Goal: Task Accomplishment & Management: Use online tool/utility

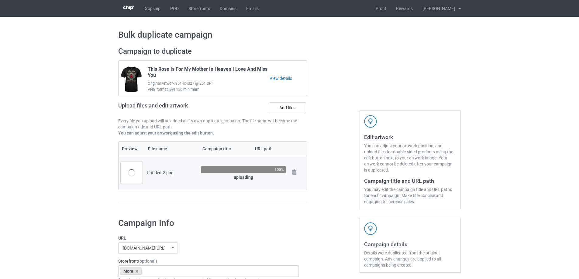
click at [327, 187] on div at bounding box center [333, 128] width 44 height 171
drag, startPoint x: 146, startPoint y: 173, endPoint x: 184, endPoint y: 174, distance: 37.7
click at [184, 174] on td "Untitled-2.png" at bounding box center [172, 173] width 54 height 34
click at [184, 174] on div "Untitled-2.png" at bounding box center [172, 173] width 50 height 6
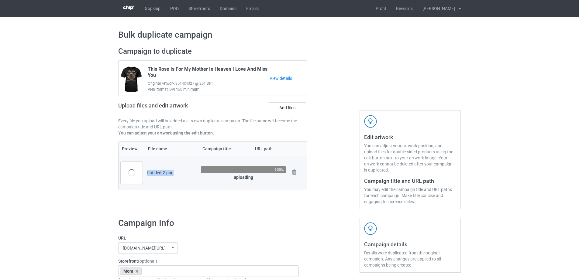
click at [184, 174] on div "Untitled-2.png" at bounding box center [172, 173] width 50 height 6
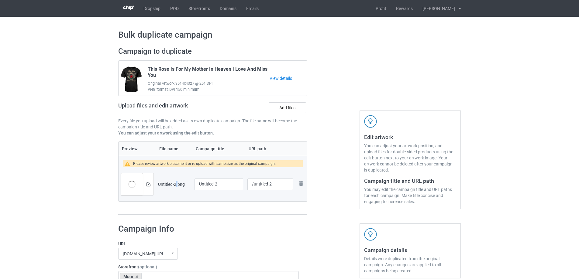
click at [176, 176] on td "Untitled-2.png" at bounding box center [174, 184] width 36 height 34
click at [143, 185] on div at bounding box center [148, 184] width 11 height 22
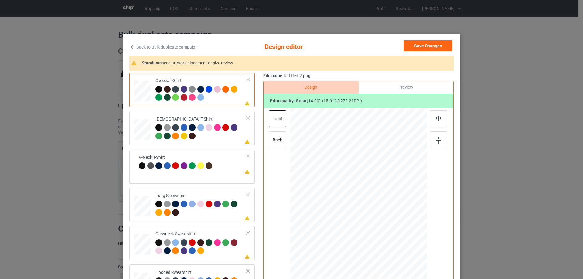
click at [263, 186] on div "Design Preview Print quality: great ( 14.00 " x 15.61 " @ 272.21 DPI) front back" at bounding box center [358, 194] width 190 height 226
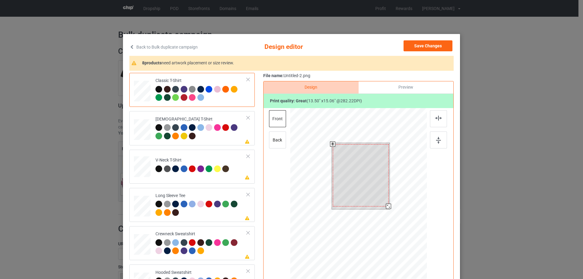
click at [386, 207] on div at bounding box center [388, 206] width 5 height 5
click at [372, 195] on div at bounding box center [361, 174] width 56 height 62
click at [385, 204] on div at bounding box center [387, 204] width 5 height 5
click at [375, 189] on div at bounding box center [361, 173] width 54 height 60
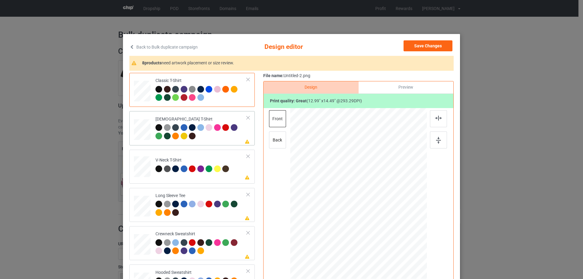
click at [227, 139] on div at bounding box center [201, 132] width 91 height 17
click at [438, 115] on div at bounding box center [438, 118] width 17 height 17
click at [198, 152] on td "Please review artwork placement V-Neck T-Shirt" at bounding box center [201, 165] width 98 height 27
click at [436, 116] on img at bounding box center [438, 118] width 7 height 5
drag, startPoint x: 213, startPoint y: 196, endPoint x: 285, endPoint y: 158, distance: 81.4
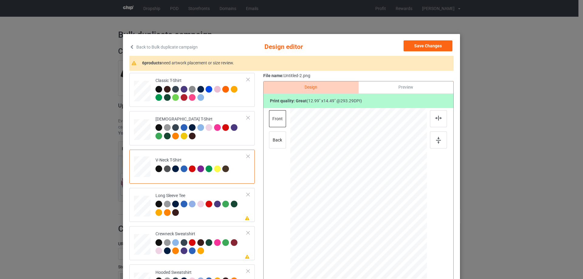
click at [213, 196] on div "Long Sleeve Tee" at bounding box center [201, 204] width 91 height 23
click at [433, 117] on div at bounding box center [438, 118] width 17 height 17
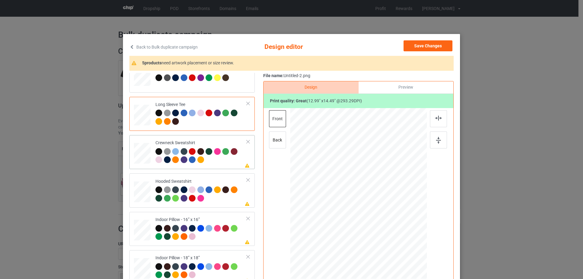
click at [233, 165] on td "Please review artwork placement Crewneck Sweatshirt" at bounding box center [201, 152] width 98 height 29
click at [433, 112] on div at bounding box center [438, 118] width 17 height 17
click at [207, 177] on td "Please review artwork placement Hooded Sweatshirt" at bounding box center [201, 190] width 98 height 29
click at [439, 118] on img at bounding box center [438, 118] width 7 height 5
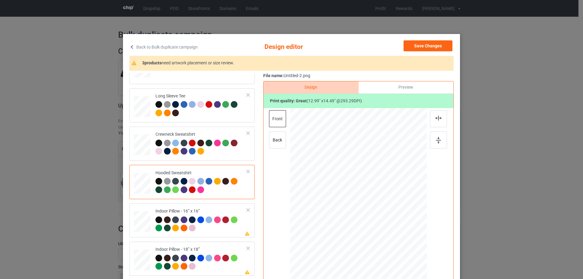
scroll to position [104, 0]
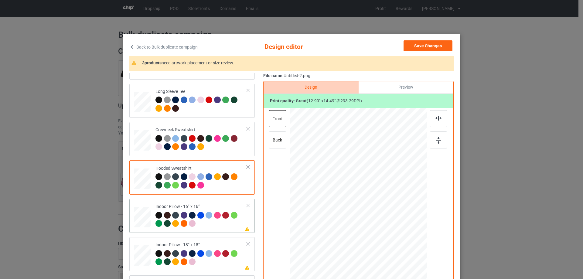
click at [210, 201] on div "Please review artwork placement Indoor Pillow - 16” x 16”" at bounding box center [191, 216] width 125 height 34
click at [404, 88] on div "Preview" at bounding box center [406, 87] width 95 height 12
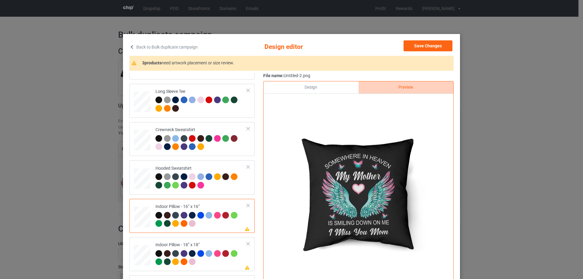
click at [324, 86] on div "Design" at bounding box center [311, 87] width 95 height 12
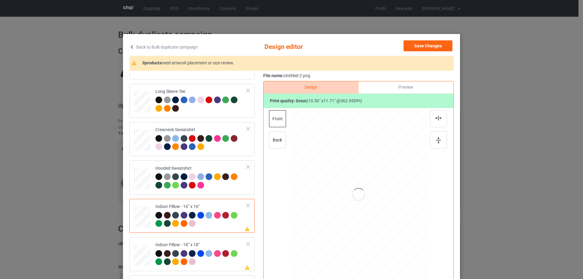
click at [425, 120] on div at bounding box center [359, 194] width 158 height 173
click at [441, 120] on div at bounding box center [438, 118] width 17 height 17
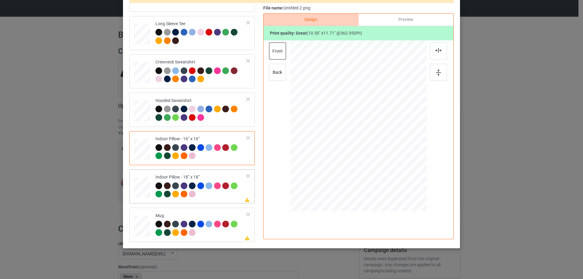
scroll to position [71, 0]
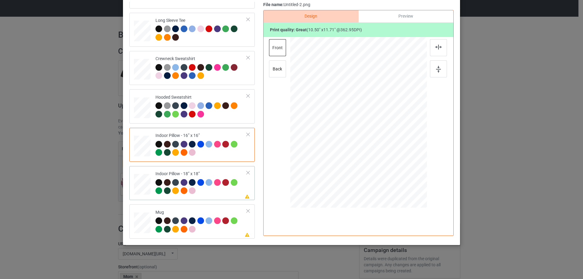
click at [219, 166] on div "Please review artwork placement Indoor Pillow - 18” x 18”" at bounding box center [191, 183] width 125 height 34
click at [440, 46] on img at bounding box center [438, 47] width 7 height 5
click at [218, 210] on div "Mug" at bounding box center [201, 221] width 91 height 23
drag, startPoint x: 397, startPoint y: 167, endPoint x: 374, endPoint y: 137, distance: 37.9
click at [383, 139] on div at bounding box center [358, 122] width 137 height 57
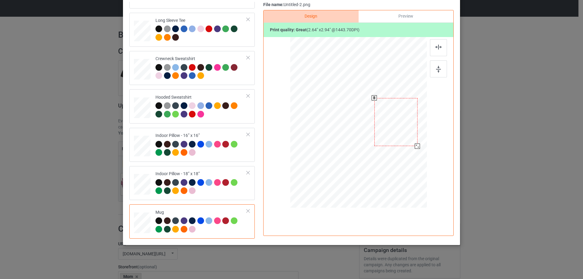
drag, startPoint x: 368, startPoint y: 135, endPoint x: 405, endPoint y: 135, distance: 37.4
click at [405, 135] on div at bounding box center [396, 122] width 43 height 48
click at [436, 69] on img at bounding box center [438, 69] width 5 height 7
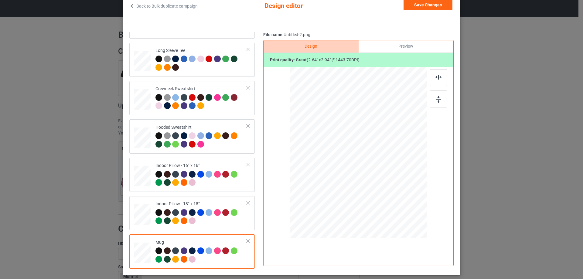
click at [405, 40] on div "Preview" at bounding box center [406, 46] width 95 height 12
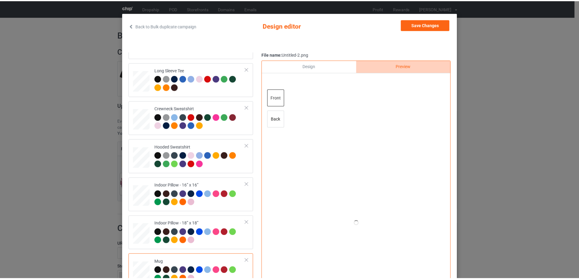
scroll to position [11, 0]
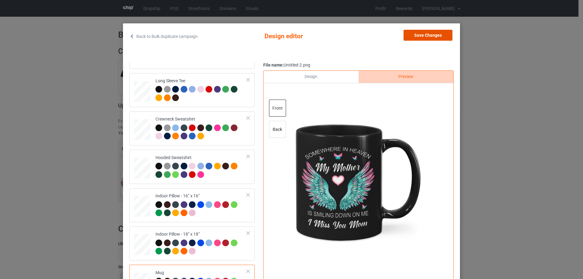
click at [428, 36] on button "Save Changes" at bounding box center [428, 35] width 49 height 11
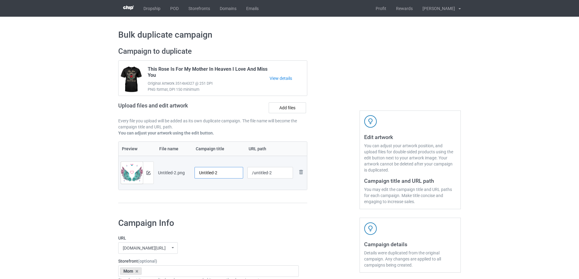
click at [201, 168] on input "Untitled-2" at bounding box center [218, 173] width 49 height 12
paste input "Somewhere In Heaven My Mother Is Smiling Down On Me"
type input "Somewhere In Heaven My Mother Is Smiling Down On Me"
click at [222, 184] on td "Somewhere In Heaven My Mother Is Smiling Down On Me" at bounding box center [218, 173] width 53 height 34
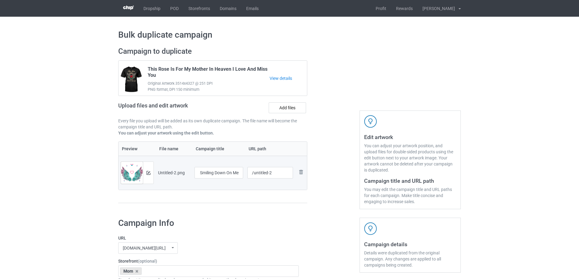
scroll to position [0, 0]
drag, startPoint x: 254, startPoint y: 173, endPoint x: 289, endPoint y: 173, distance: 35.8
click at [289, 173] on input "/untitled-2" at bounding box center [270, 173] width 46 height 12
type input "/msih11"
click at [319, 167] on div at bounding box center [333, 128] width 44 height 171
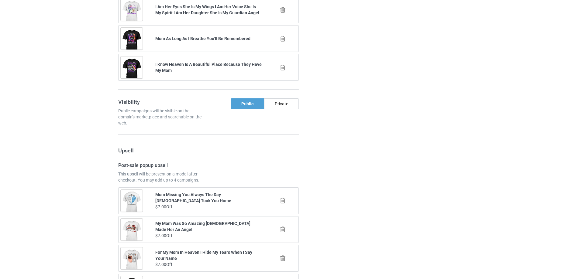
scroll to position [707, 0]
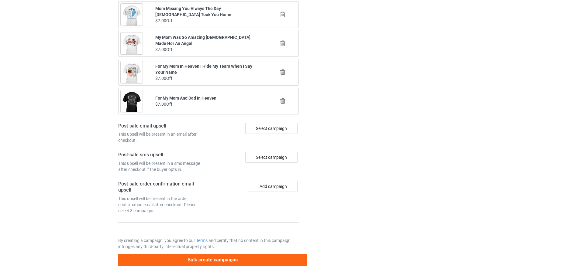
click at [229, 264] on button "Bulk create campaigns" at bounding box center [212, 260] width 189 height 12
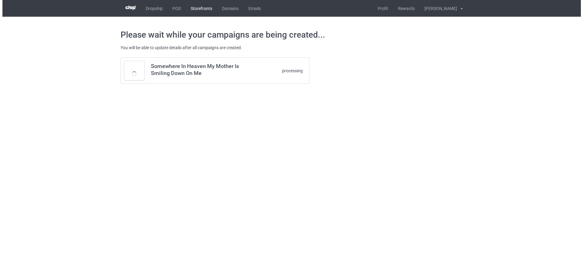
scroll to position [0, 0]
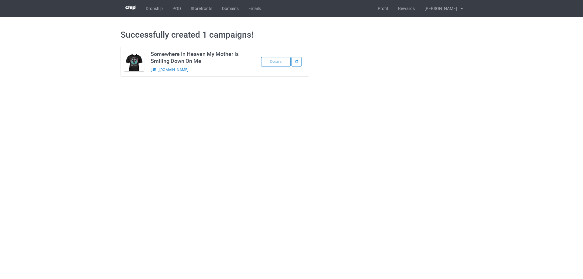
drag, startPoint x: 231, startPoint y: 68, endPoint x: 149, endPoint y: 74, distance: 82.2
click at [149, 74] on td "Somewhere In Heaven My Mother Is Smiling Down On Me https://www.sendinglovetohe…" at bounding box center [198, 61] width 103 height 29
copy link "https://www.sendinglovetoheaven.com/msih11"
click at [290, 99] on body "Dropship POD Storefronts Domains Emails Profit Rewards Đỗ Cao Thái Settings Log…" at bounding box center [291, 139] width 583 height 279
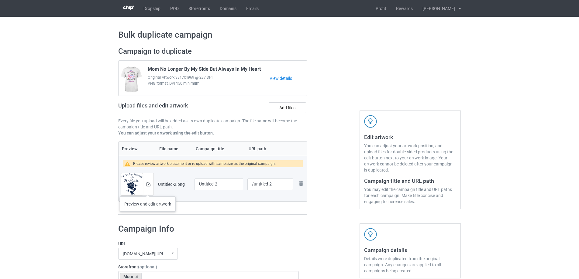
click at [148, 190] on div at bounding box center [148, 184] width 11 height 22
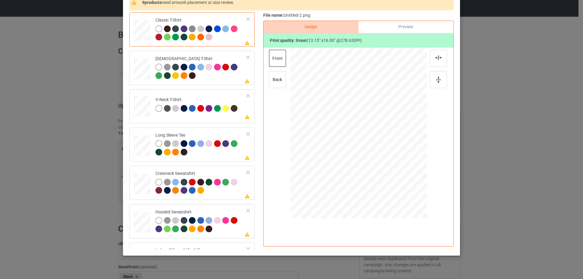
scroll to position [61, 0]
click at [435, 62] on div at bounding box center [438, 58] width 17 height 17
click at [214, 76] on div at bounding box center [201, 71] width 91 height 17
click at [434, 60] on div at bounding box center [438, 58] width 17 height 17
drag, startPoint x: 214, startPoint y: 121, endPoint x: 222, endPoint y: 118, distance: 8.9
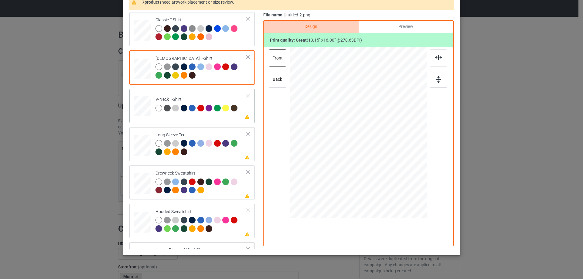
click at [215, 121] on div "Please review artwork placement V-Neck T-Shirt" at bounding box center [191, 106] width 125 height 34
click at [444, 61] on div at bounding box center [438, 58] width 17 height 17
click at [217, 132] on td "Please review artwork placement Long Sleeve Tee" at bounding box center [201, 144] width 98 height 29
click at [436, 62] on div at bounding box center [438, 58] width 17 height 17
click at [193, 173] on div "Crewneck Sweatshirt" at bounding box center [201, 181] width 91 height 23
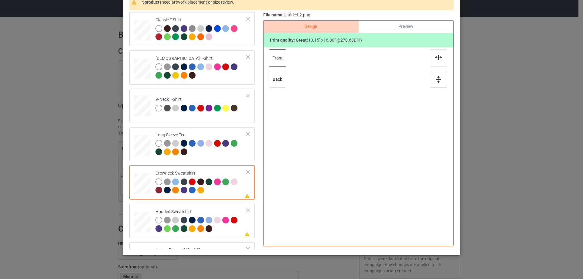
click at [441, 47] on div "Print quality: great ( 13.15 " x 16.00 " @ 278.63 DPI)" at bounding box center [359, 40] width 190 height 15
click at [437, 53] on div at bounding box center [438, 58] width 17 height 17
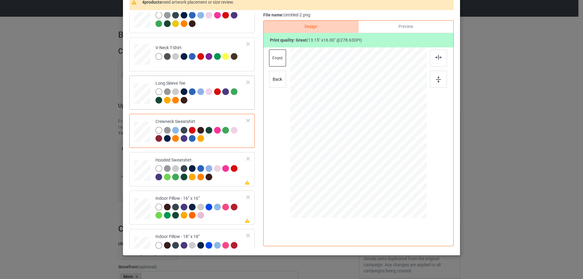
scroll to position [91, 0]
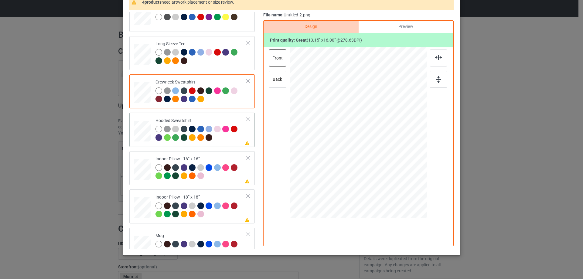
click at [232, 139] on div at bounding box center [201, 134] width 91 height 17
click at [431, 56] on div at bounding box center [438, 58] width 17 height 17
click at [206, 156] on div "Indoor Pillow - 16” x 16”" at bounding box center [201, 167] width 91 height 23
drag, startPoint x: 396, startPoint y: 183, endPoint x: 394, endPoint y: 179, distance: 4.3
click at [394, 179] on div at bounding box center [396, 179] width 5 height 5
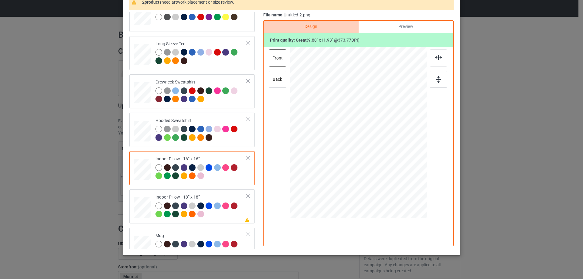
drag, startPoint x: 401, startPoint y: 25, endPoint x: 397, endPoint y: 26, distance: 3.7
click at [400, 25] on div "Preview" at bounding box center [406, 27] width 95 height 12
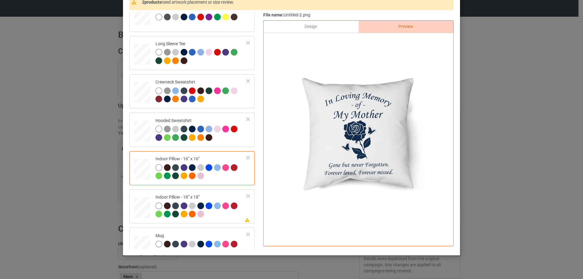
click at [320, 27] on div "Design" at bounding box center [311, 27] width 95 height 12
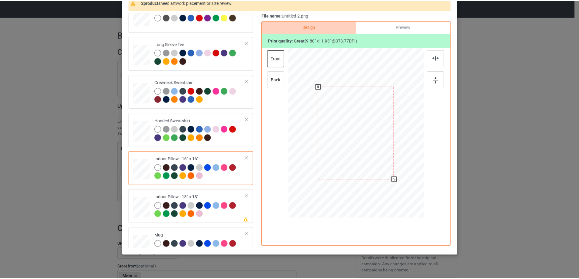
scroll to position [30, 0]
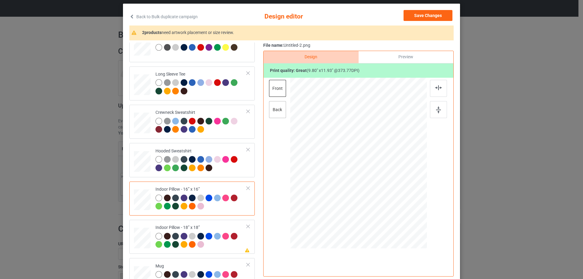
click at [275, 107] on div "back" at bounding box center [277, 109] width 17 height 17
click at [397, 209] on div at bounding box center [358, 163] width 136 height 136
click at [198, 223] on td "Please review artwork placement Indoor Pillow - 18” x 18”" at bounding box center [201, 236] width 98 height 29
drag, startPoint x: 396, startPoint y: 214, endPoint x: 394, endPoint y: 210, distance: 4.6
click at [394, 210] on div at bounding box center [396, 209] width 5 height 5
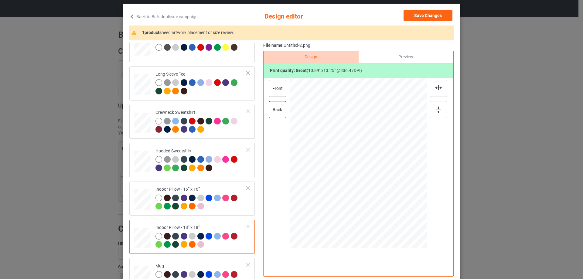
click at [275, 89] on div "front" at bounding box center [277, 88] width 17 height 17
drag, startPoint x: 398, startPoint y: 214, endPoint x: 395, endPoint y: 210, distance: 5.1
click at [395, 210] on div at bounding box center [396, 209] width 5 height 5
click at [187, 260] on div "Please review artwork placement Mug" at bounding box center [191, 275] width 125 height 34
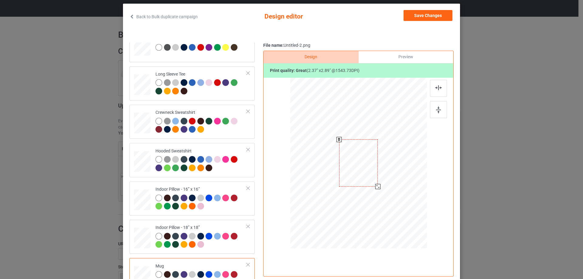
drag, startPoint x: 397, startPoint y: 214, endPoint x: 379, endPoint y: 184, distance: 34.7
click at [379, 184] on div at bounding box center [358, 163] width 137 height 57
drag, startPoint x: 401, startPoint y: 176, endPoint x: 404, endPoint y: 177, distance: 3.4
click at [404, 177] on div at bounding box center [396, 162] width 39 height 47
click at [437, 112] on img at bounding box center [438, 110] width 5 height 7
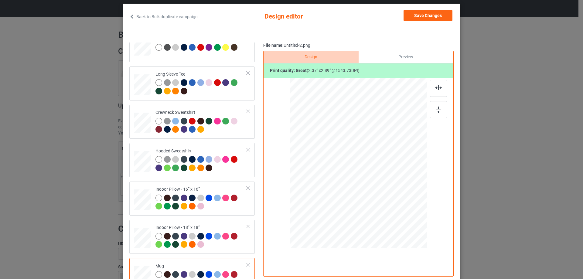
click at [399, 58] on div "Preview" at bounding box center [406, 57] width 95 height 12
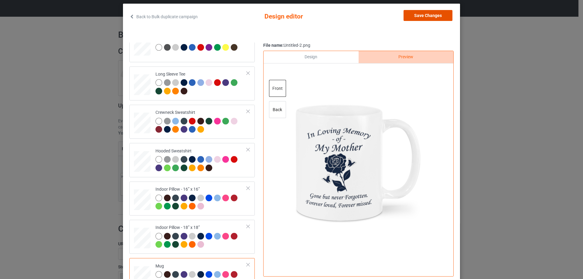
click at [418, 16] on button "Save Changes" at bounding box center [428, 15] width 49 height 11
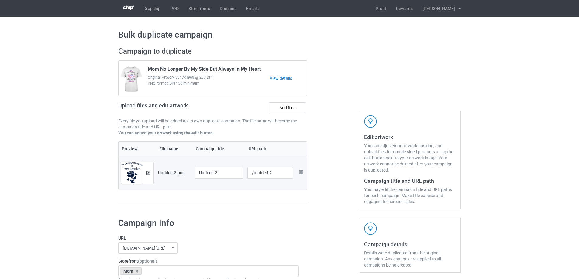
click at [227, 180] on div at bounding box center [218, 181] width 49 height 4
click at [226, 170] on input "Untitled-2" at bounding box center [218, 173] width 49 height 12
paste input "In Loving Memory Of My Mother Gone But Never Forgotten"
type input "In Loving Memory Of My Mother Gone But Never Forgotten"
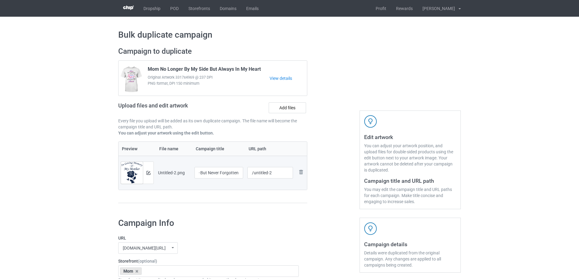
click at [241, 194] on div "Preview File name Campaign title URL path Preview and edit artwork Untitled-2.p…" at bounding box center [212, 173] width 189 height 62
drag, startPoint x: 254, startPoint y: 176, endPoint x: 276, endPoint y: 173, distance: 22.6
click at [276, 173] on input "/untitled-2" at bounding box center [270, 173] width 46 height 12
drag, startPoint x: 264, startPoint y: 174, endPoint x: 282, endPoint y: 175, distance: 18.6
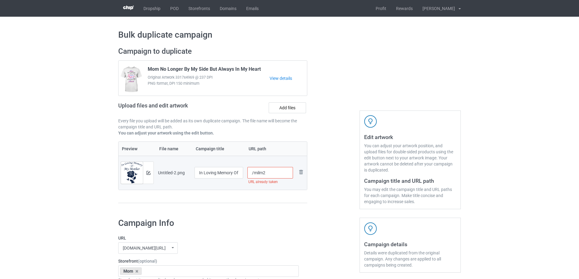
click at [282, 175] on input "/milm2" at bounding box center [270, 173] width 46 height 12
click at [265, 174] on input "/milm2" at bounding box center [270, 173] width 46 height 12
drag, startPoint x: 264, startPoint y: 173, endPoint x: 268, endPoint y: 174, distance: 4.0
click at [268, 174] on input "/milm5" at bounding box center [270, 173] width 46 height 12
drag, startPoint x: 263, startPoint y: 173, endPoint x: 285, endPoint y: 177, distance: 22.7
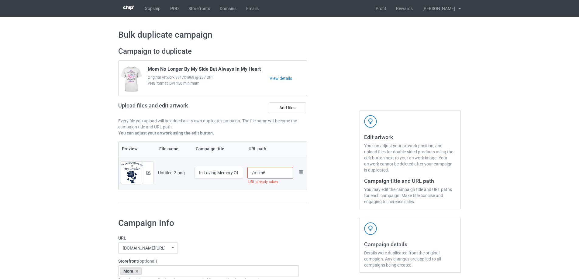
click at [285, 177] on input "/milm6" at bounding box center [270, 173] width 46 height 12
drag, startPoint x: 263, startPoint y: 173, endPoint x: 275, endPoint y: 175, distance: 12.5
click at [275, 175] on input "/milm9" at bounding box center [270, 173] width 46 height 12
drag, startPoint x: 263, startPoint y: 173, endPoint x: 278, endPoint y: 176, distance: 14.9
click at [278, 176] on input "/milm8" at bounding box center [270, 173] width 46 height 12
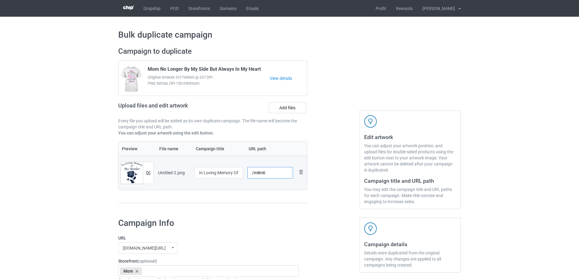
drag, startPoint x: 263, startPoint y: 174, endPoint x: 273, endPoint y: 174, distance: 10.0
click at [273, 174] on input "/milm6" at bounding box center [270, 173] width 46 height 12
type input "/milm8"
click at [307, 193] on div "Campaign to duplicate Mom No Longer By My Side But Always In My Heart Original …" at bounding box center [212, 128] width 197 height 171
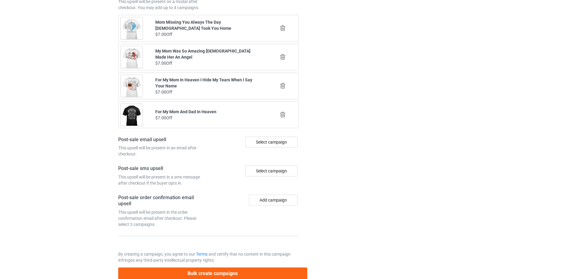
scroll to position [707, 0]
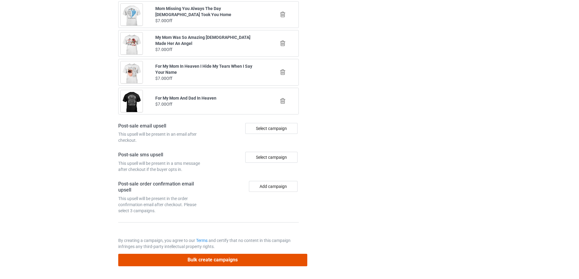
click at [247, 258] on button "Bulk create campaigns" at bounding box center [212, 260] width 189 height 12
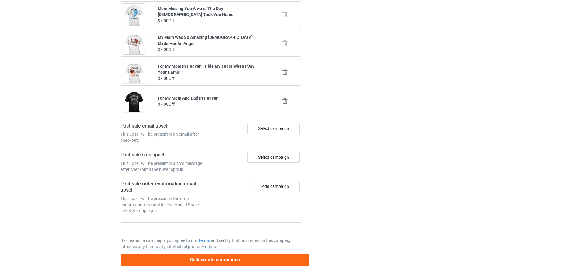
scroll to position [0, 0]
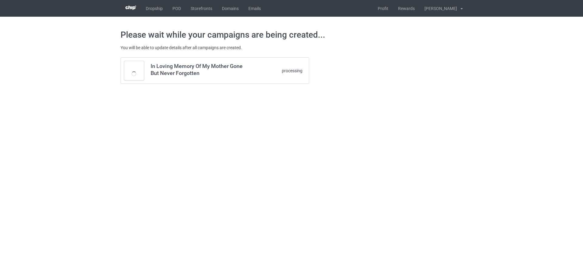
click at [337, 106] on body "Dropship POD Storefronts Domains Emails Profit Rewards Đỗ Cao Thái Settings Log…" at bounding box center [291, 139] width 583 height 279
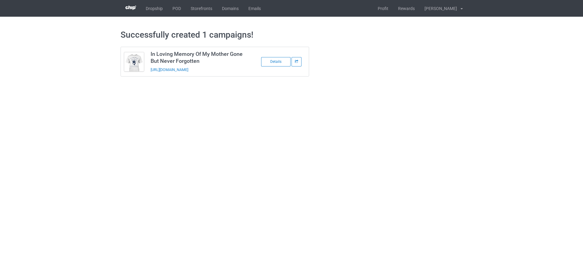
drag, startPoint x: 234, startPoint y: 72, endPoint x: 148, endPoint y: 73, distance: 86.0
click at [148, 73] on td "In Loving Memory Of My Mother Gone But Never Forgotten https://www.sendinglovet…" at bounding box center [198, 61] width 103 height 29
copy link "https://www.sendinglovetoheaven.com/milm8"
click at [494, 131] on body "Dropship POD Storefronts Domains Emails Profit Rewards Đỗ Cao Thái Settings Log…" at bounding box center [291, 139] width 583 height 279
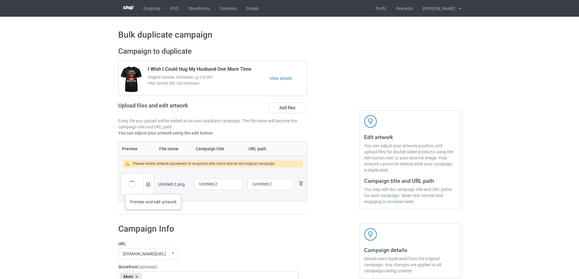
click at [153, 188] on div at bounding box center [148, 184] width 11 height 22
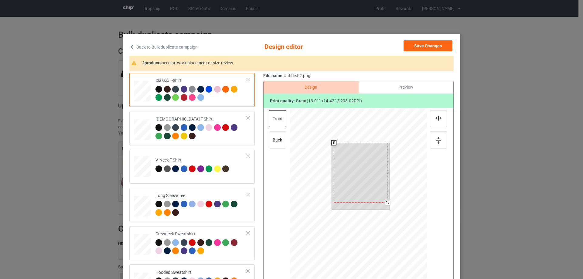
click at [385, 202] on div at bounding box center [387, 202] width 5 height 5
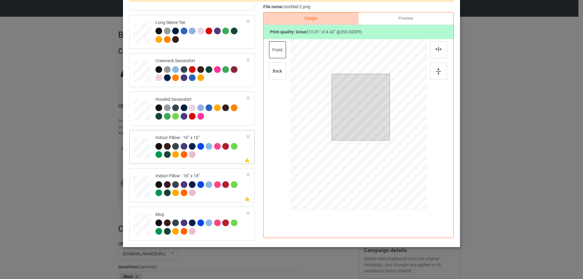
scroll to position [71, 0]
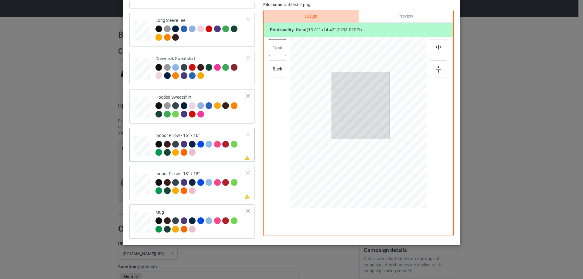
click at [137, 154] on div at bounding box center [142, 146] width 17 height 17
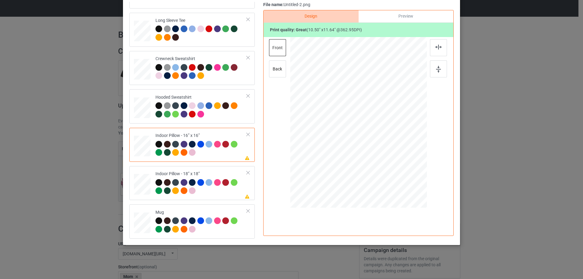
click at [384, 17] on div "Preview" at bounding box center [406, 16] width 95 height 12
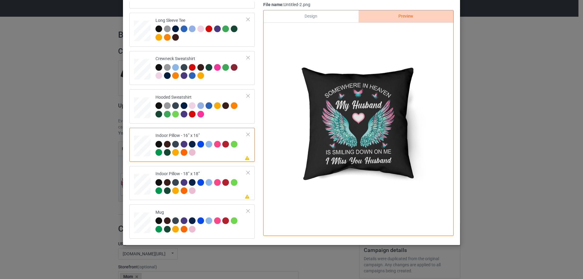
click at [325, 16] on div "Design" at bounding box center [311, 16] width 95 height 12
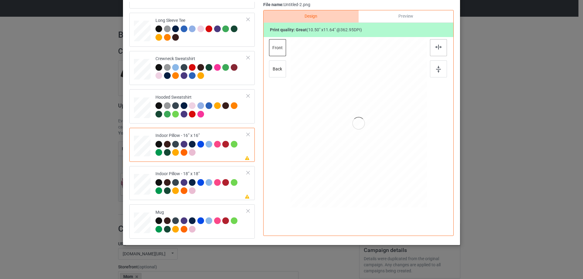
drag, startPoint x: 440, startPoint y: 48, endPoint x: 436, endPoint y: 47, distance: 3.8
click at [440, 48] on div at bounding box center [438, 47] width 17 height 17
click at [193, 170] on td "Please review artwork placement Indoor Pillow - 18” x 18”" at bounding box center [201, 183] width 98 height 29
click at [436, 47] on img at bounding box center [438, 47] width 7 height 5
click at [169, 206] on div "Mug" at bounding box center [191, 221] width 125 height 34
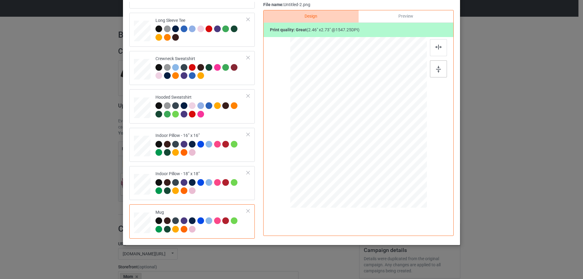
click at [439, 68] on img at bounding box center [438, 69] width 5 height 7
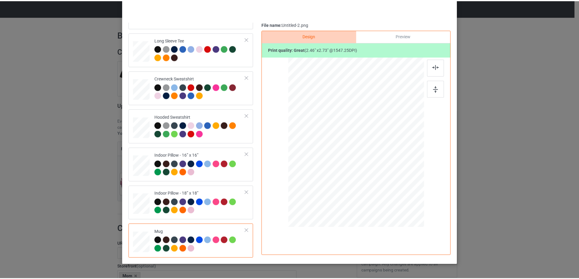
scroll to position [41, 0]
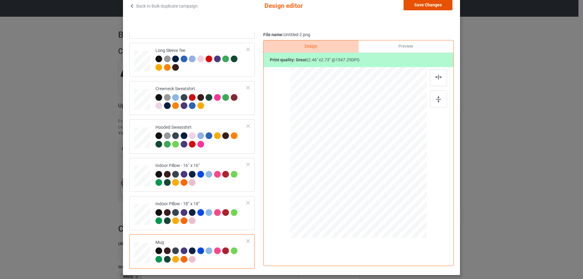
click at [426, 9] on button "Save Changes" at bounding box center [428, 4] width 49 height 11
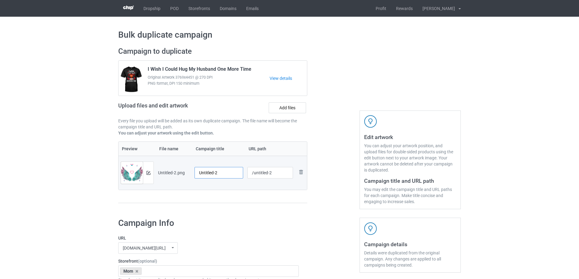
click at [214, 174] on input "Untitled-2" at bounding box center [218, 173] width 49 height 12
paste input "Somewhere In Heaven My Husband Is Smiling Down On Me"
type input "Somewhere In Heaven My Husband Is Smiling Down On Me"
click at [232, 196] on div "Preview File name Campaign title URL path Preview and edit artwork Untitled-2.p…" at bounding box center [212, 173] width 189 height 62
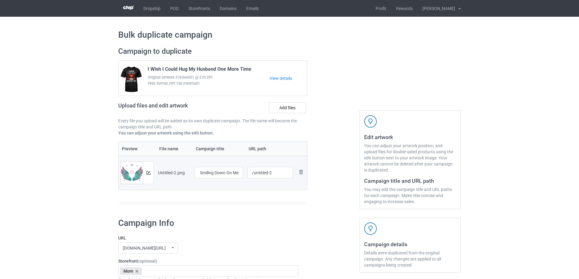
scroll to position [0, 0]
drag, startPoint x: 254, startPoint y: 173, endPoint x: 275, endPoint y: 173, distance: 21.3
click at [275, 173] on input "/untitled-2" at bounding box center [270, 173] width 46 height 12
drag, startPoint x: 262, startPoint y: 172, endPoint x: 273, endPoint y: 172, distance: 11.2
click at [271, 172] on input "/hsih5" at bounding box center [270, 173] width 46 height 12
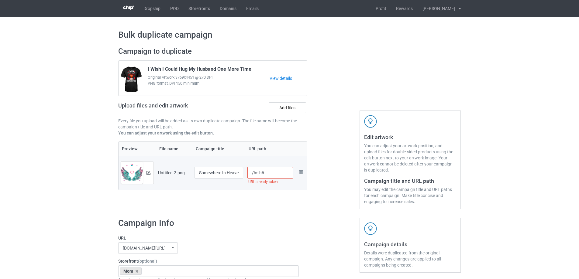
drag, startPoint x: 262, startPoint y: 173, endPoint x: 268, endPoint y: 175, distance: 6.8
click at [268, 175] on input "/hsih6" at bounding box center [270, 173] width 46 height 12
click at [261, 172] on input "/hsih8" at bounding box center [270, 173] width 46 height 12
drag, startPoint x: 262, startPoint y: 173, endPoint x: 281, endPoint y: 175, distance: 18.9
click at [281, 175] on input "/hsih9" at bounding box center [270, 173] width 46 height 12
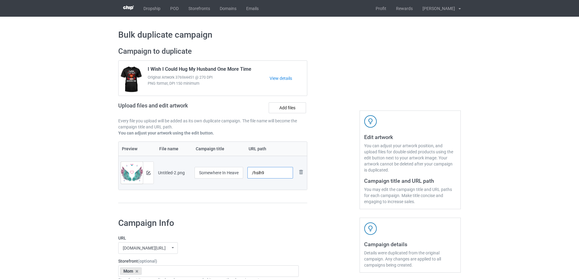
type input "/hsih9"
click at [288, 196] on div "Preview File name Campaign title URL path Preview and edit artwork Untitled-2.p…" at bounding box center [212, 173] width 189 height 62
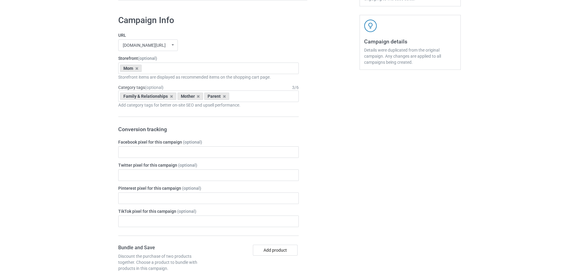
scroll to position [707, 0]
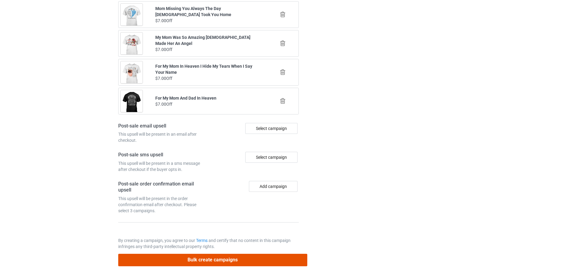
click at [245, 261] on button "Bulk create campaigns" at bounding box center [212, 260] width 189 height 12
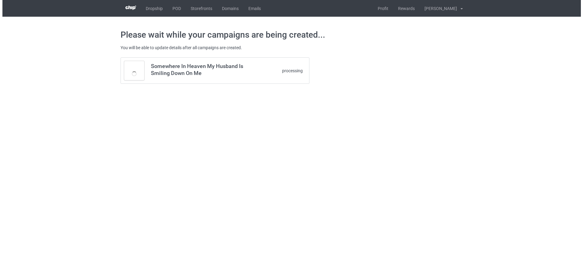
scroll to position [0, 0]
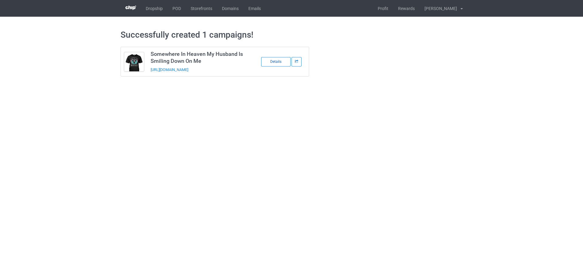
click at [277, 61] on div "Details" at bounding box center [275, 61] width 29 height 9
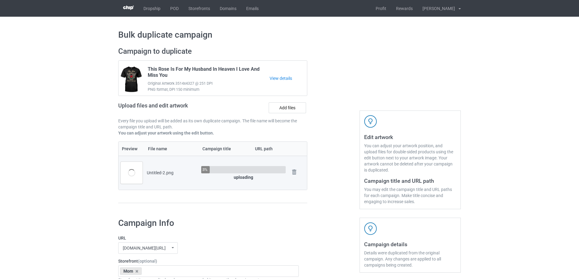
click at [324, 152] on div at bounding box center [333, 128] width 44 height 171
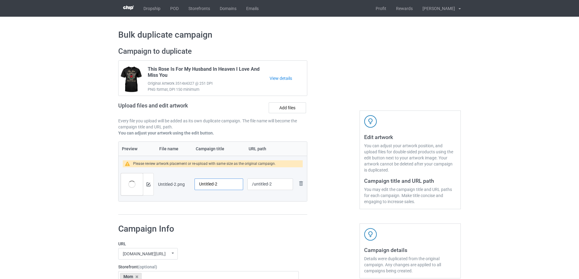
click at [216, 188] on input "Untitled-2" at bounding box center [218, 185] width 49 height 12
paste input "Somewhere In Heaven My Husband Is Smiling Down On Me"
type input "Somewhere In Heaven My Husband Is Smiling Down On Me"
click at [231, 200] on td "Somewhere In Heaven My Husband Is Smiling Down On Me" at bounding box center [218, 184] width 53 height 34
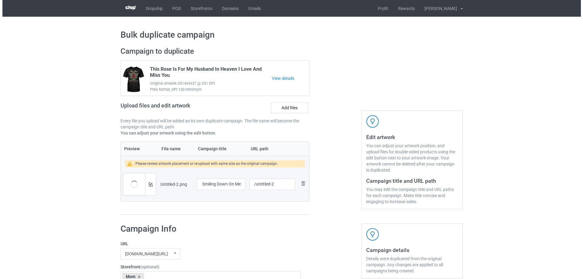
scroll to position [0, 0]
drag, startPoint x: 254, startPoint y: 185, endPoint x: 275, endPoint y: 184, distance: 21.3
click at [275, 184] on input "/untitled-2" at bounding box center [270, 185] width 46 height 12
type input "/hsih10"
click at [153, 188] on div "Preview and edit artwork" at bounding box center [137, 184] width 33 height 22
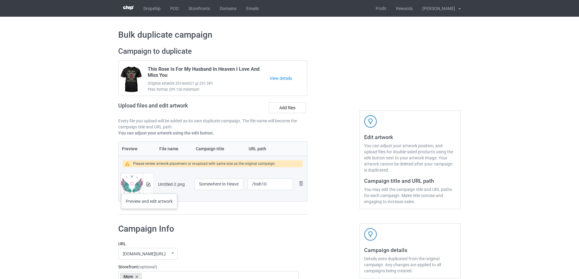
click at [149, 188] on div at bounding box center [148, 184] width 11 height 22
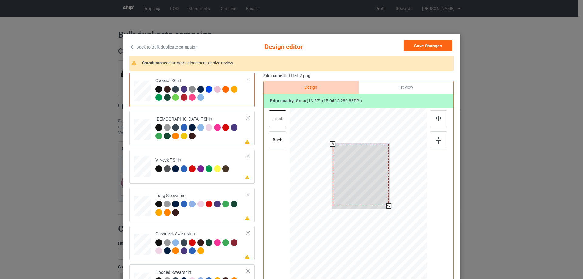
click at [386, 205] on div at bounding box center [388, 206] width 5 height 5
drag, startPoint x: 372, startPoint y: 196, endPoint x: 372, endPoint y: 189, distance: 7.3
click at [372, 189] on div at bounding box center [361, 174] width 56 height 62
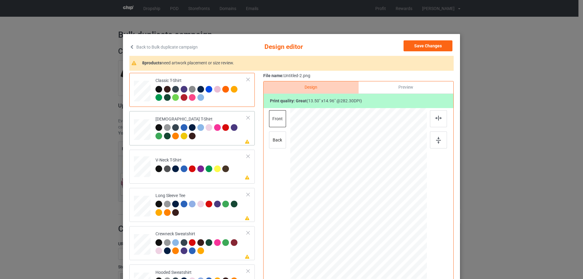
drag, startPoint x: 230, startPoint y: 137, endPoint x: 233, endPoint y: 140, distance: 4.7
click at [229, 137] on div at bounding box center [201, 132] width 91 height 17
click at [435, 121] on div at bounding box center [438, 118] width 17 height 17
click at [228, 193] on div "Long Sleeve Tee" at bounding box center [201, 204] width 91 height 23
click at [442, 120] on div at bounding box center [438, 118] width 17 height 17
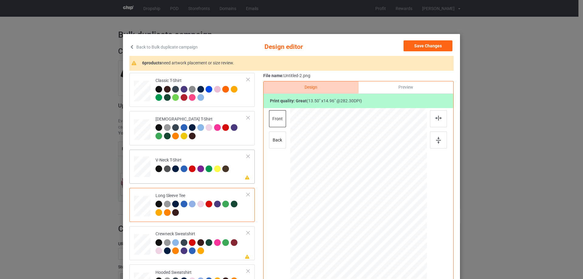
drag, startPoint x: 199, startPoint y: 180, endPoint x: 293, endPoint y: 159, distance: 96.3
click at [199, 180] on div "Please review artwork placement V-Neck T-Shirt" at bounding box center [191, 167] width 125 height 34
click at [439, 121] on div at bounding box center [438, 118] width 17 height 17
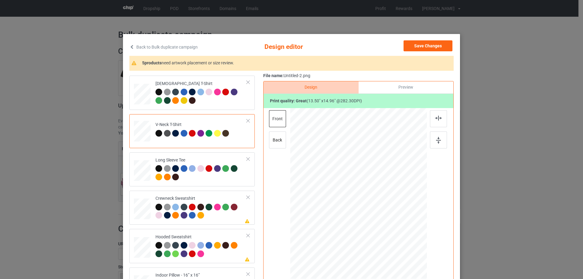
scroll to position [91, 0]
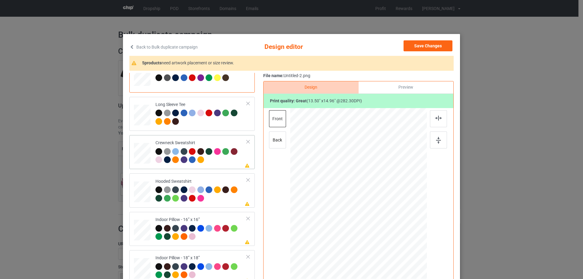
click at [228, 164] on div at bounding box center [201, 156] width 91 height 17
click at [433, 116] on div at bounding box center [438, 118] width 17 height 17
click at [220, 180] on div "Hooded Sweatshirt" at bounding box center [201, 190] width 91 height 23
click at [432, 118] on div at bounding box center [438, 118] width 17 height 17
click at [198, 211] on div "Classic T-Shirt Ladies T-Shirt V-Neck T-Shirt Long Sleeve Tee Crewneck Sweatshi…" at bounding box center [194, 152] width 130 height 341
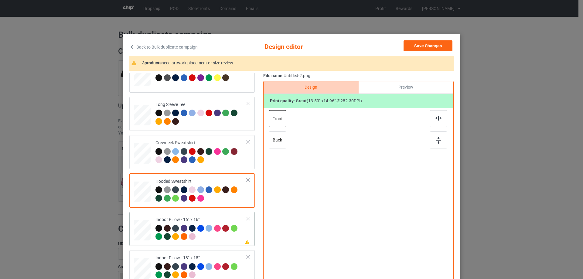
drag, startPoint x: 198, startPoint y: 213, endPoint x: 402, endPoint y: 150, distance: 213.1
click at [198, 213] on div "Please review artwork placement Indoor Pillow - 16” x 16”" at bounding box center [191, 229] width 125 height 34
click at [439, 118] on img at bounding box center [438, 118] width 7 height 5
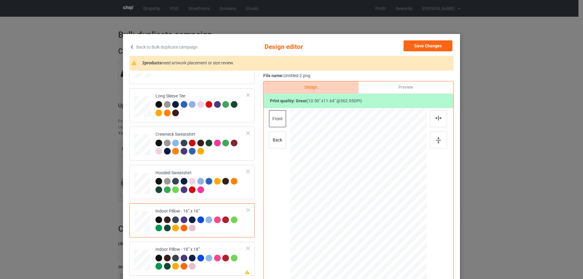
scroll to position [104, 0]
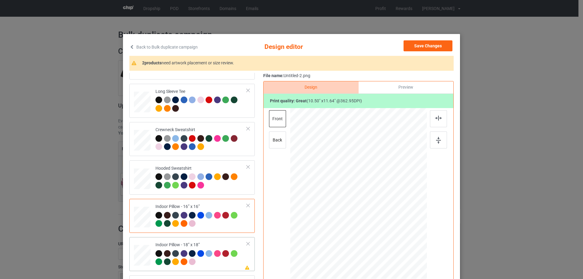
click at [200, 247] on div "Indoor Pillow - 18” x 18”" at bounding box center [201, 253] width 91 height 23
click at [443, 117] on div at bounding box center [438, 118] width 17 height 17
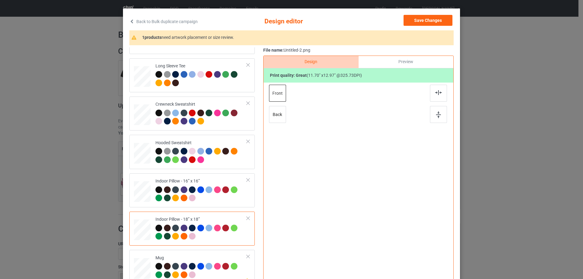
scroll to position [71, 0]
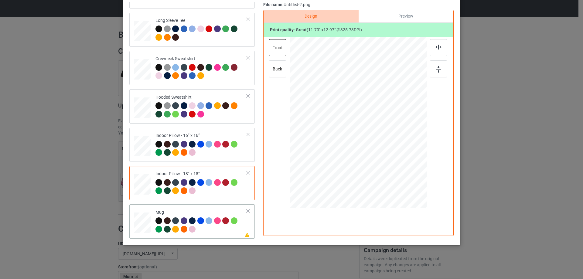
click at [187, 210] on div "Mug" at bounding box center [201, 221] width 91 height 23
drag, startPoint x: 396, startPoint y: 168, endPoint x: 381, endPoint y: 143, distance: 28.6
click at [381, 143] on div at bounding box center [358, 122] width 137 height 57
click at [396, 135] on div at bounding box center [396, 122] width 44 height 49
click at [440, 66] on div at bounding box center [438, 68] width 17 height 17
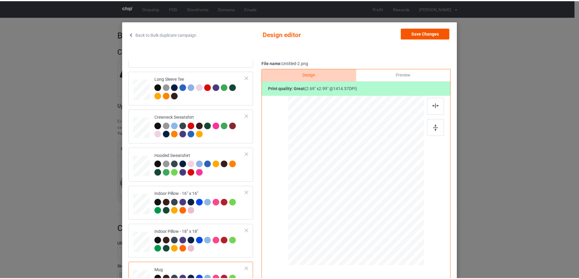
scroll to position [11, 0]
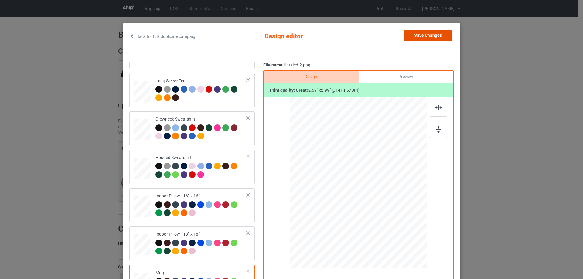
click at [428, 32] on button "Save Changes" at bounding box center [428, 35] width 49 height 11
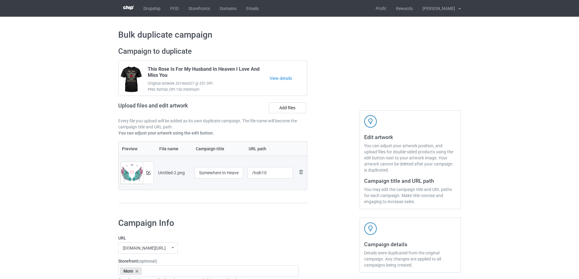
click at [310, 182] on div "Campaign to duplicate This Rose Is For My Husband In Heaven I Love And Miss You…" at bounding box center [212, 128] width 197 height 171
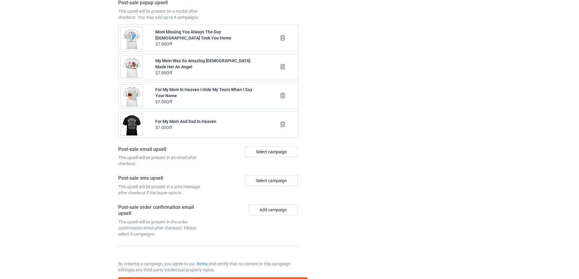
scroll to position [707, 0]
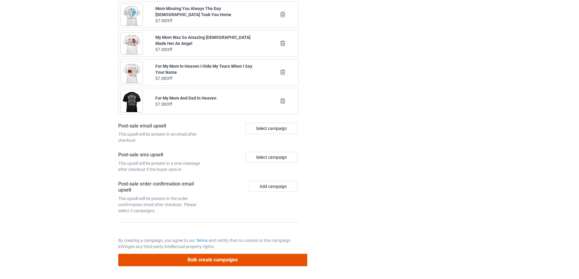
click at [255, 259] on button "Bulk create campaigns" at bounding box center [212, 260] width 189 height 12
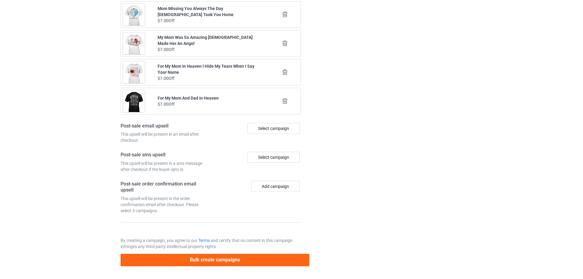
scroll to position [0, 0]
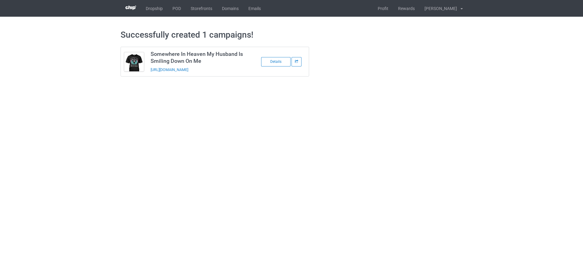
drag, startPoint x: 236, startPoint y: 70, endPoint x: 150, endPoint y: 74, distance: 85.4
click at [150, 74] on td "Somewhere In Heaven My Husband Is Smiling Down On Me https://www.sendinglovetoh…" at bounding box center [198, 61] width 103 height 29
copy link "https://www.sendinglovetoheaven.com/hsih10"
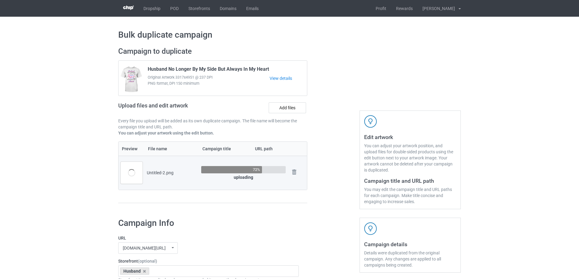
click at [335, 168] on div at bounding box center [333, 128] width 44 height 171
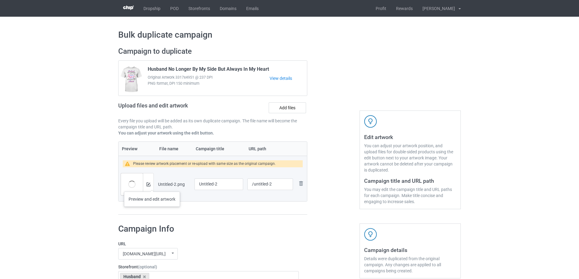
click at [152, 186] on div at bounding box center [148, 184] width 11 height 22
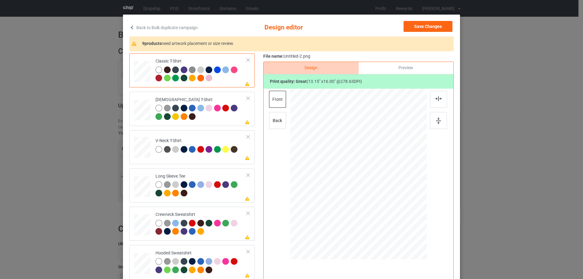
scroll to position [30, 0]
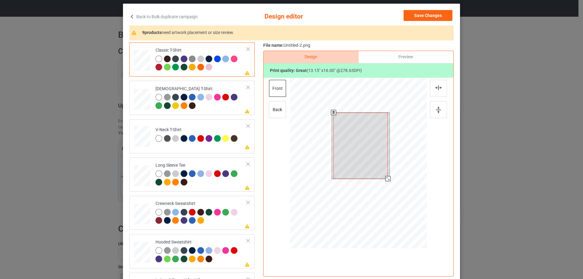
click at [362, 155] on div at bounding box center [360, 146] width 54 height 66
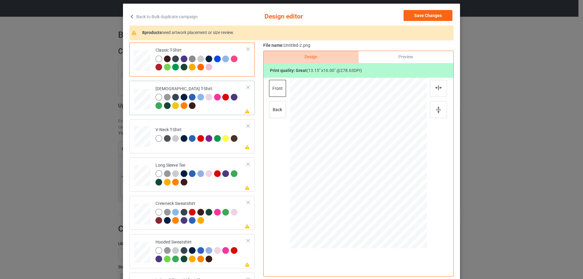
click at [229, 108] on div at bounding box center [201, 102] width 91 height 17
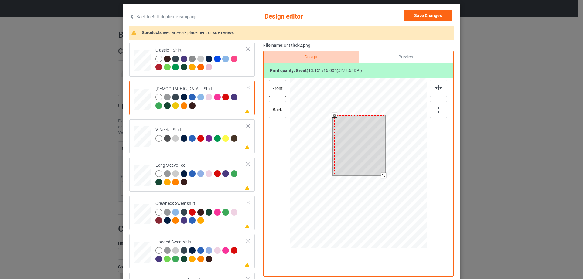
click at [353, 151] on div at bounding box center [359, 145] width 50 height 60
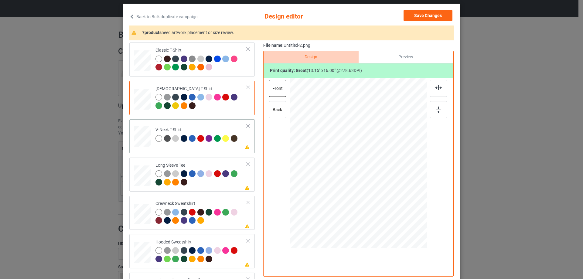
click at [208, 153] on div "Please review artwork placement V-Neck T-Shirt" at bounding box center [191, 136] width 125 height 34
click at [359, 153] on div at bounding box center [361, 152] width 58 height 70
click at [218, 184] on div at bounding box center [201, 178] width 91 height 17
click at [353, 155] on div at bounding box center [362, 149] width 48 height 58
click at [220, 199] on td "Please review artwork placement Crewneck Sweatshirt" at bounding box center [201, 212] width 98 height 29
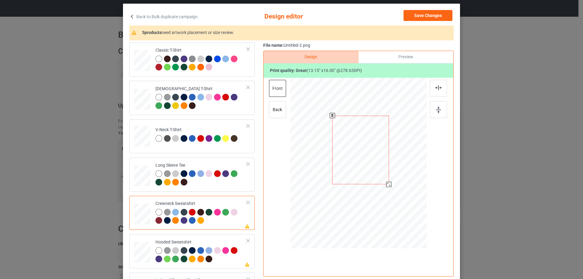
click at [371, 148] on div at bounding box center [360, 150] width 56 height 69
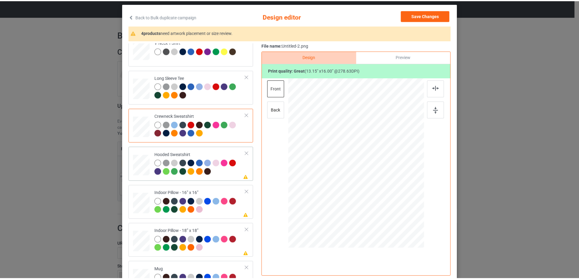
scroll to position [91, 0]
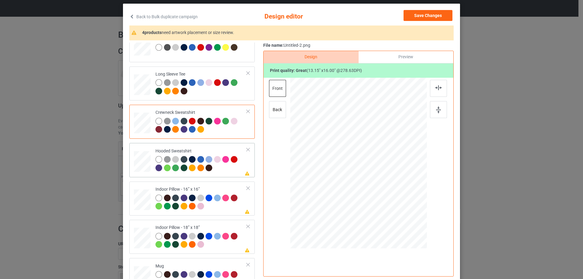
click at [223, 172] on div at bounding box center [201, 164] width 91 height 17
click at [354, 152] on div at bounding box center [359, 157] width 158 height 158
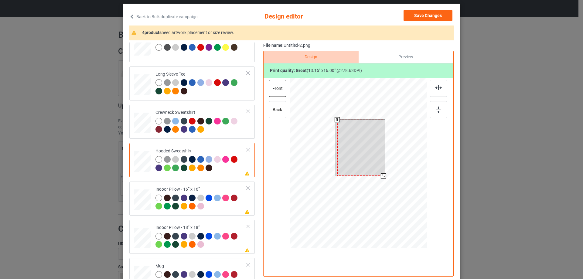
click at [356, 152] on div at bounding box center [360, 148] width 46 height 56
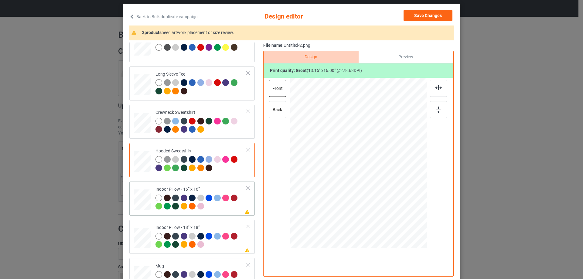
click at [217, 210] on div at bounding box center [201, 203] width 91 height 17
click at [395, 208] on div at bounding box center [395, 208] width 5 height 5
click at [413, 63] on div "Print quality: great ( 9.47 " x 11.52 " @ 386.98 DPI)" at bounding box center [359, 70] width 190 height 15
click at [394, 56] on div "Preview" at bounding box center [406, 57] width 95 height 12
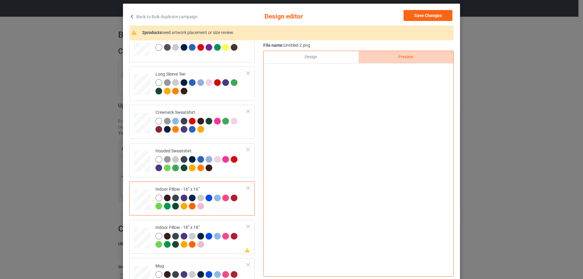
click at [336, 56] on div "Design" at bounding box center [311, 57] width 95 height 12
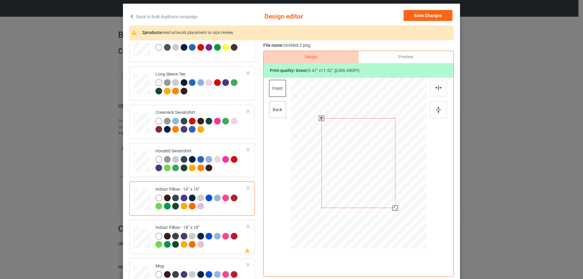
click at [276, 110] on div "back" at bounding box center [277, 109] width 17 height 17
drag, startPoint x: 398, startPoint y: 214, endPoint x: 395, endPoint y: 209, distance: 5.7
click at [395, 209] on div at bounding box center [395, 208] width 5 height 5
click at [226, 222] on div "Please review artwork placement Indoor Pillow - 18” x 18”" at bounding box center [191, 237] width 125 height 34
drag, startPoint x: 396, startPoint y: 213, endPoint x: 394, endPoint y: 207, distance: 6.0
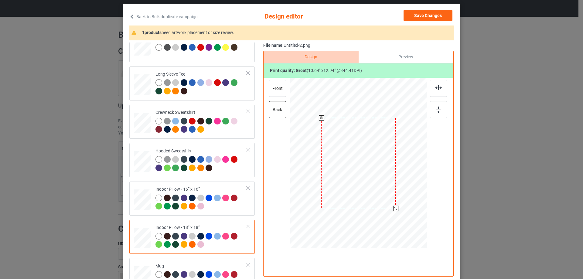
click at [394, 207] on div at bounding box center [395, 208] width 5 height 5
click at [278, 94] on div "front" at bounding box center [277, 88] width 17 height 17
drag, startPoint x: 399, startPoint y: 214, endPoint x: 396, endPoint y: 209, distance: 5.7
click at [396, 209] on div at bounding box center [395, 208] width 5 height 5
click at [212, 260] on div "Please review artwork placement Mug" at bounding box center [191, 275] width 125 height 34
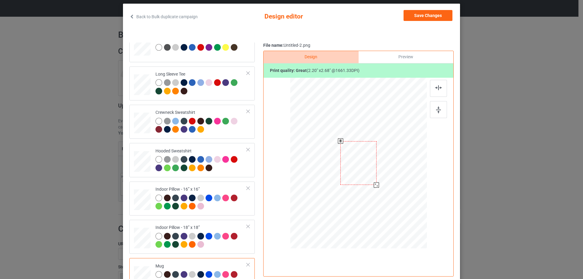
drag, startPoint x: 395, startPoint y: 214, endPoint x: 378, endPoint y: 181, distance: 36.8
click at [378, 181] on div at bounding box center [358, 163] width 137 height 57
drag, startPoint x: 402, startPoint y: 173, endPoint x: 397, endPoint y: 173, distance: 5.2
click at [397, 173] on div at bounding box center [396, 163] width 36 height 44
click at [413, 187] on div at bounding box center [415, 186] width 5 height 5
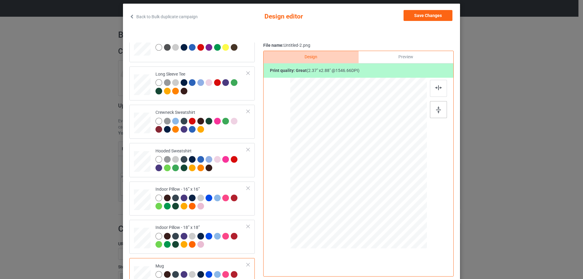
click at [437, 111] on img at bounding box center [438, 110] width 5 height 7
click at [439, 19] on button "Save Changes" at bounding box center [428, 15] width 49 height 11
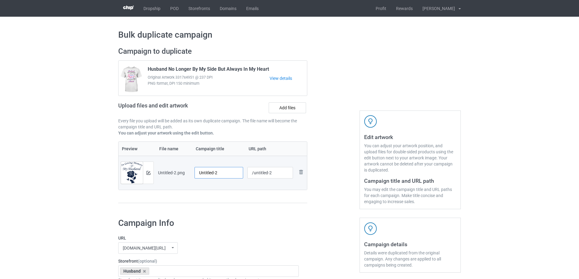
click at [218, 174] on input "Untitled-2" at bounding box center [218, 173] width 49 height 12
paste input "In Loving Memory Of My Husband Gone But Never Forgotten"
type input "In Loving Memory Of My Husband Gone But Never Forgotten"
click at [230, 193] on div "Preview File name Campaign title URL path Preview and edit artwork Untitled-2.p…" at bounding box center [212, 173] width 189 height 62
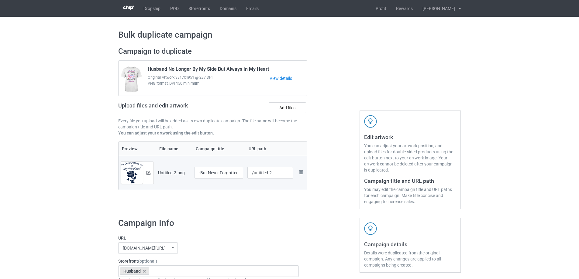
scroll to position [0, 0]
drag, startPoint x: 253, startPoint y: 173, endPoint x: 285, endPoint y: 172, distance: 31.6
click at [285, 172] on input "/untitled-2" at bounding box center [270, 173] width 46 height 12
type input "/hilm8"
click at [283, 185] on td "/hilm8" at bounding box center [270, 173] width 50 height 34
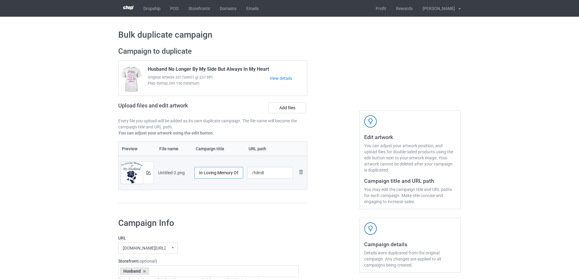
scroll to position [0, 75]
drag, startPoint x: 214, startPoint y: 175, endPoint x: 264, endPoint y: 176, distance: 49.8
click at [264, 176] on tr "Preview and edit artwork Untitled-2.png In Loving Memory Of My Husband Gone But…" at bounding box center [212, 173] width 188 height 34
click at [261, 189] on td "/hilm8" at bounding box center [270, 173] width 50 height 34
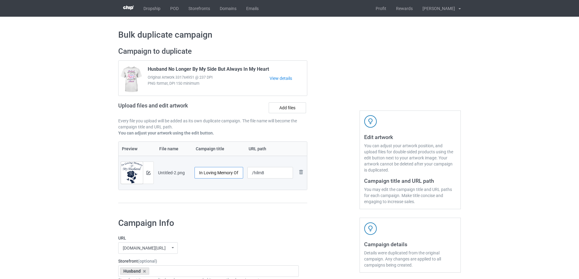
click at [220, 175] on input "In Loving Memory Of My Husband Gone But Never Forgotten" at bounding box center [218, 173] width 49 height 12
click at [241, 188] on td "In Loving Memory Of My Husband Gone But Never Forgotten" at bounding box center [218, 173] width 53 height 34
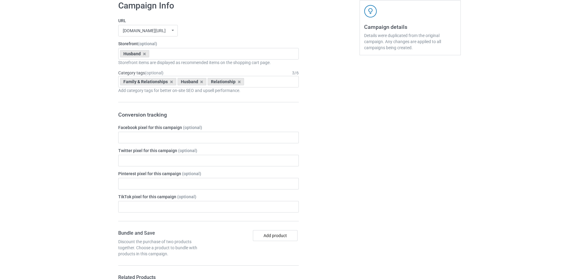
scroll to position [707, 0]
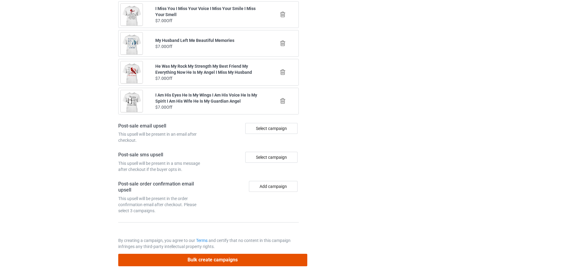
click at [257, 258] on button "Bulk create campaigns" at bounding box center [212, 260] width 189 height 12
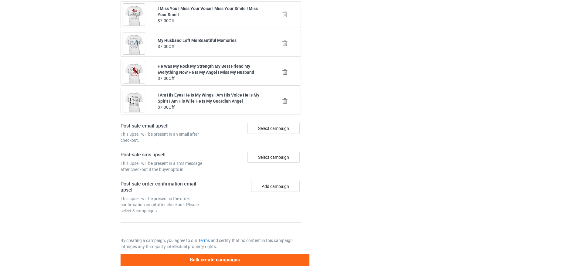
scroll to position [0, 0]
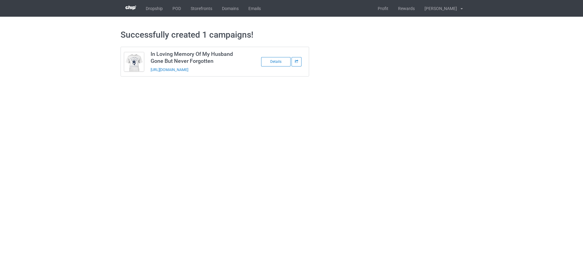
drag, startPoint x: 238, startPoint y: 72, endPoint x: 151, endPoint y: 75, distance: 87.8
click at [151, 75] on td "In Loving Memory Of My Husband Gone But Never Forgotten [URL][DOMAIN_NAME]" at bounding box center [198, 61] width 103 height 29
copy link "[URL][DOMAIN_NAME]"
click at [494, 149] on body "Dropship POD Storefronts Domains Emails Profit Rewards [PERSON_NAME] Settings L…" at bounding box center [291, 139] width 583 height 279
